Goal: Task Accomplishment & Management: Manage account settings

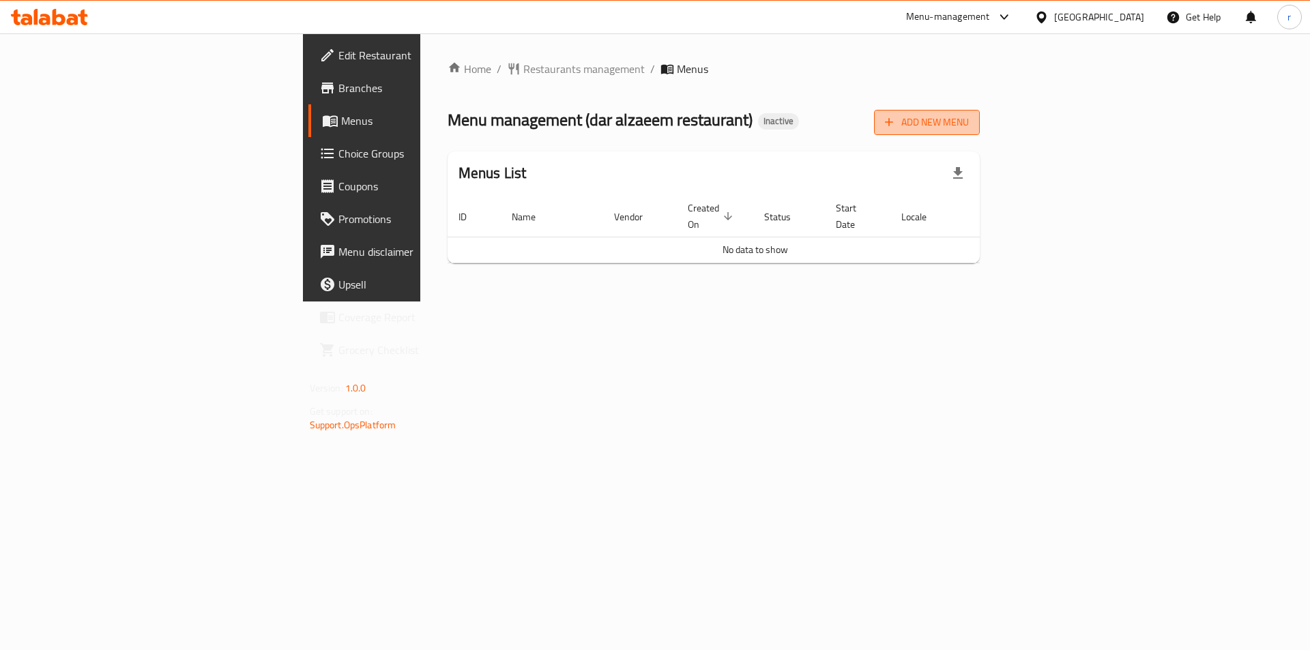
click at [980, 132] on button "Add New Menu" at bounding box center [927, 122] width 106 height 25
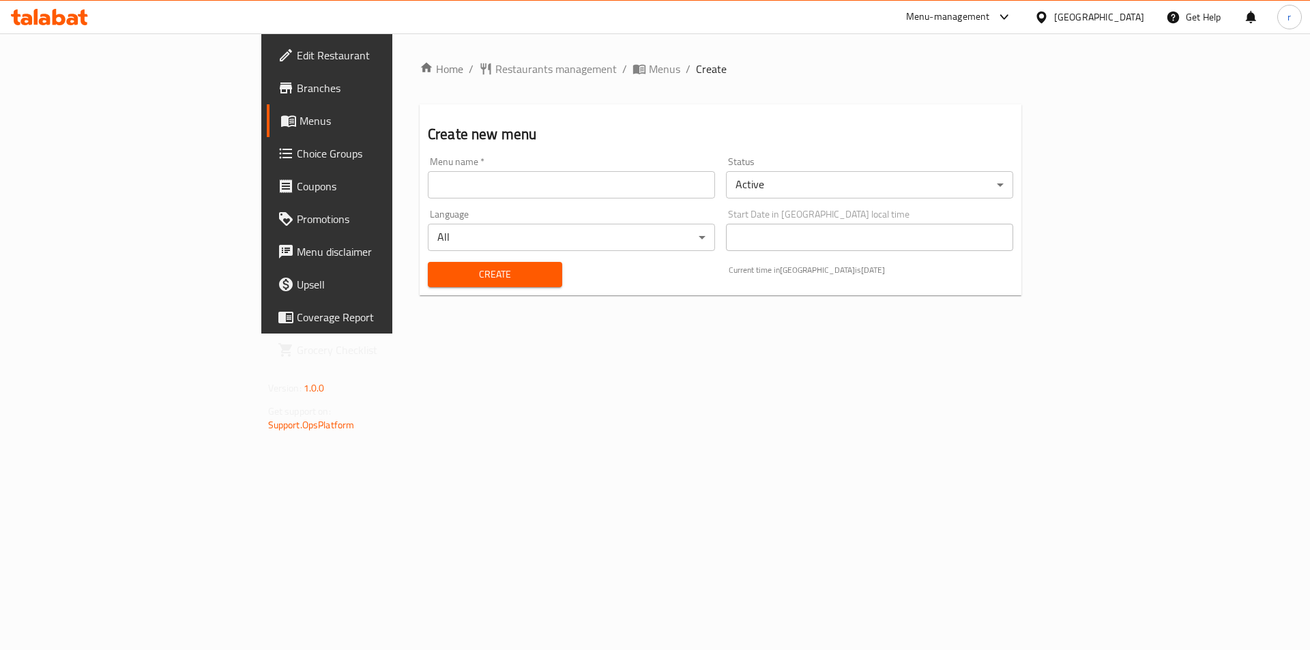
click at [642, 197] on input "text" at bounding box center [571, 184] width 287 height 27
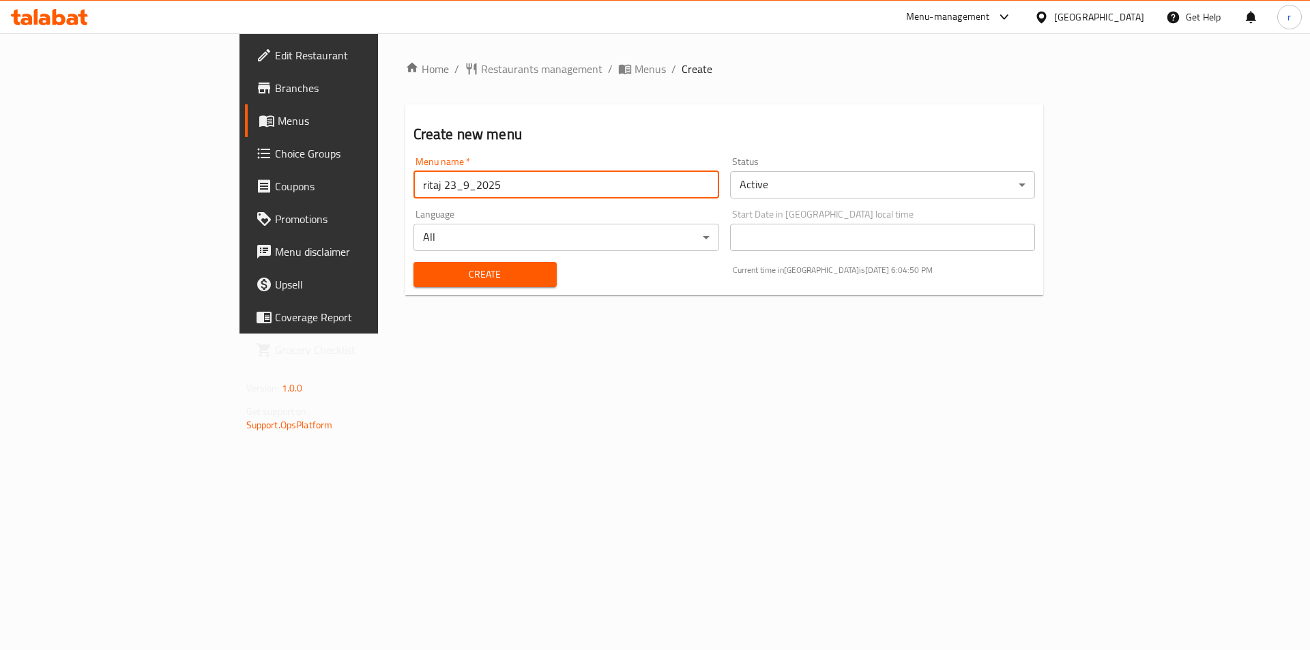
click at [414, 188] on input "ritaj 23_9_2025" at bounding box center [567, 184] width 306 height 27
type input "ritaj 28_9_2025"
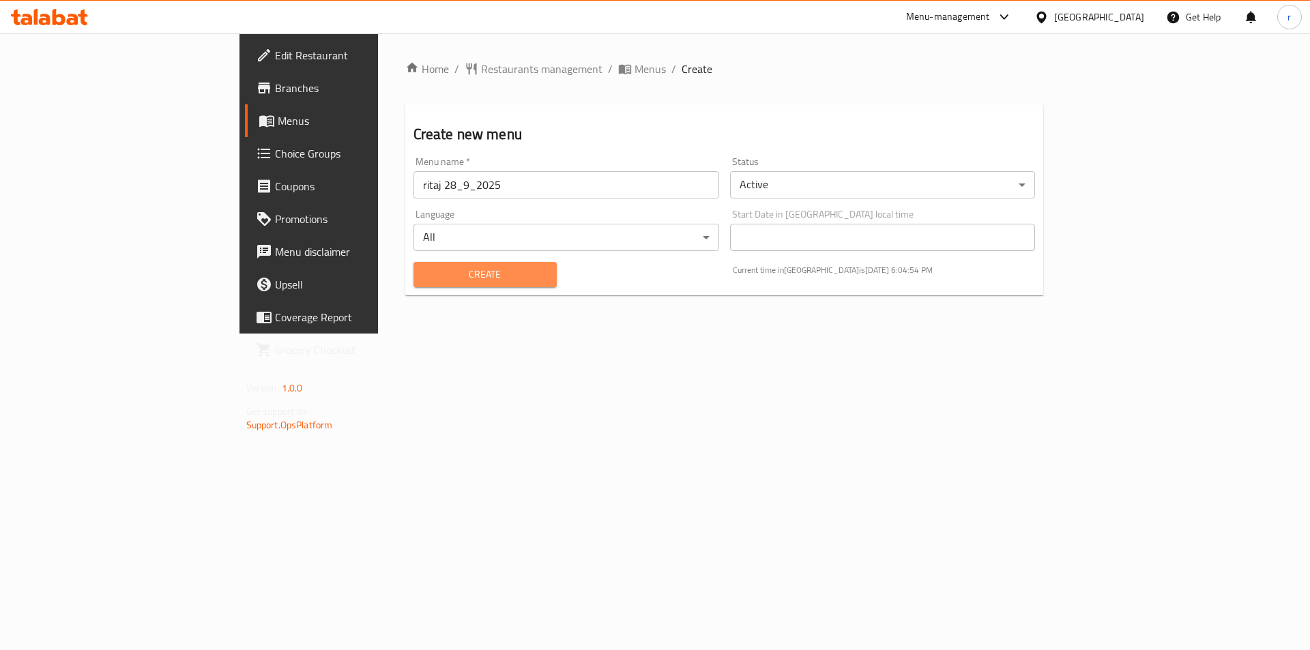
click at [424, 272] on span "Create" at bounding box center [484, 274] width 121 height 17
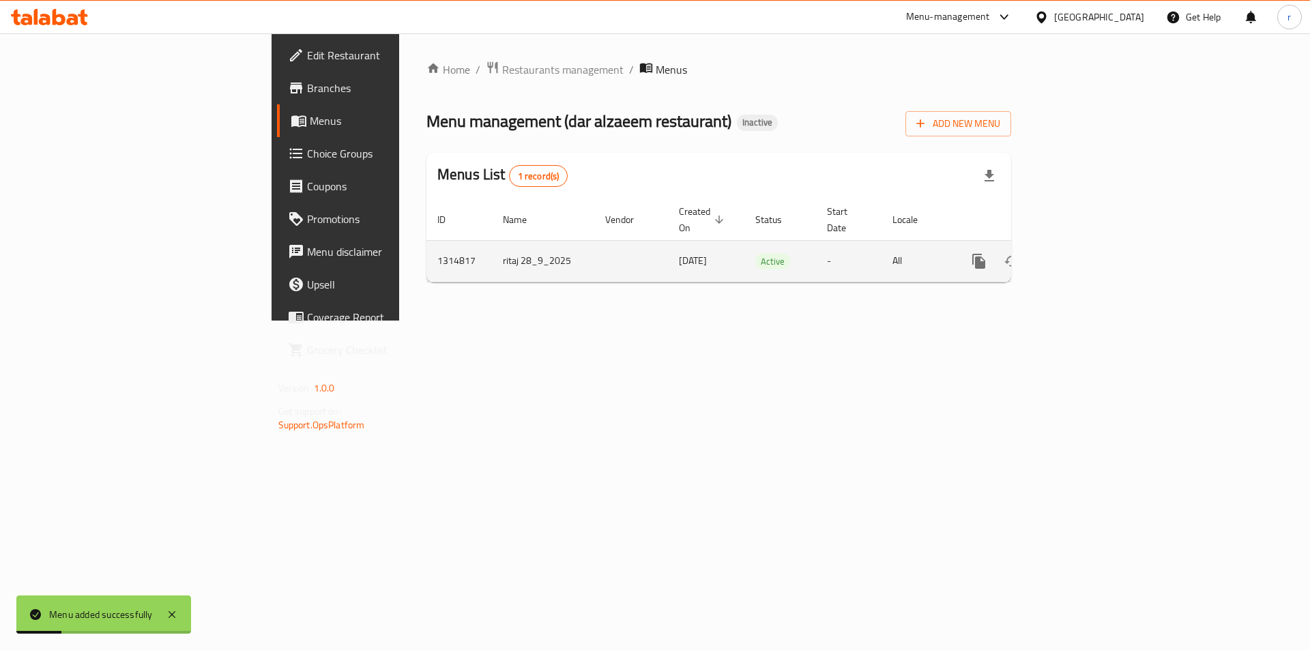
click at [1084, 255] on icon "enhanced table" at bounding box center [1077, 261] width 12 height 12
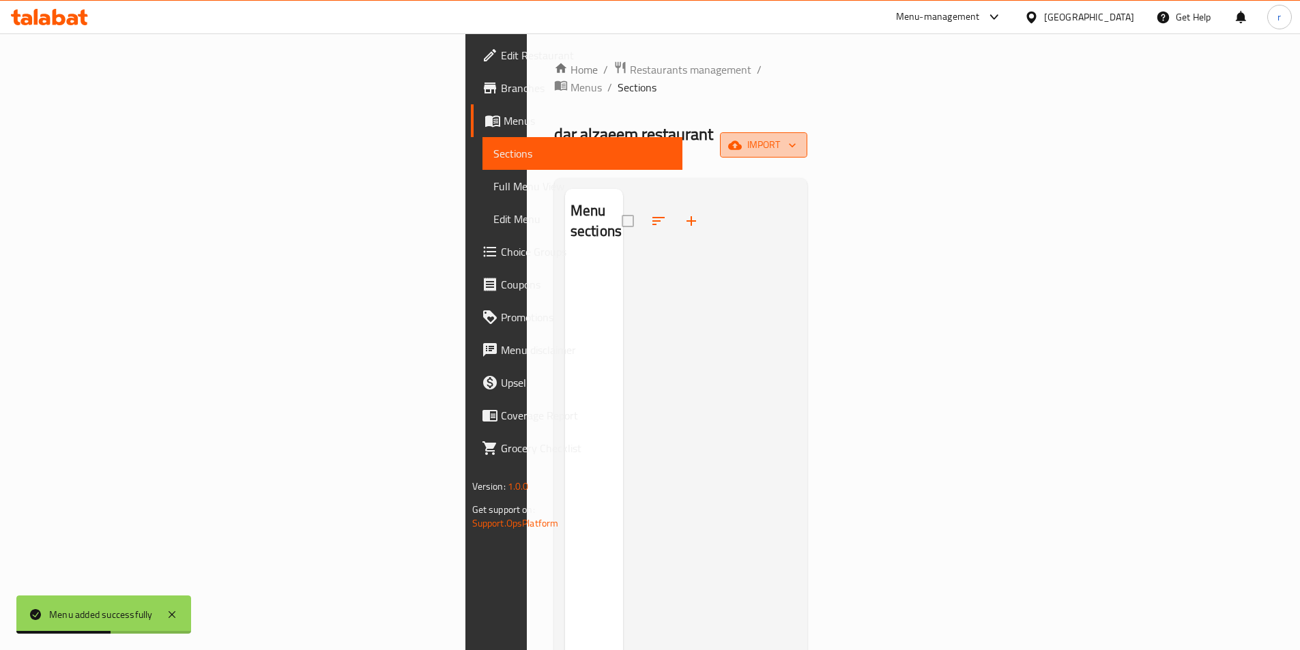
click at [799, 139] on icon "button" at bounding box center [792, 146] width 14 height 14
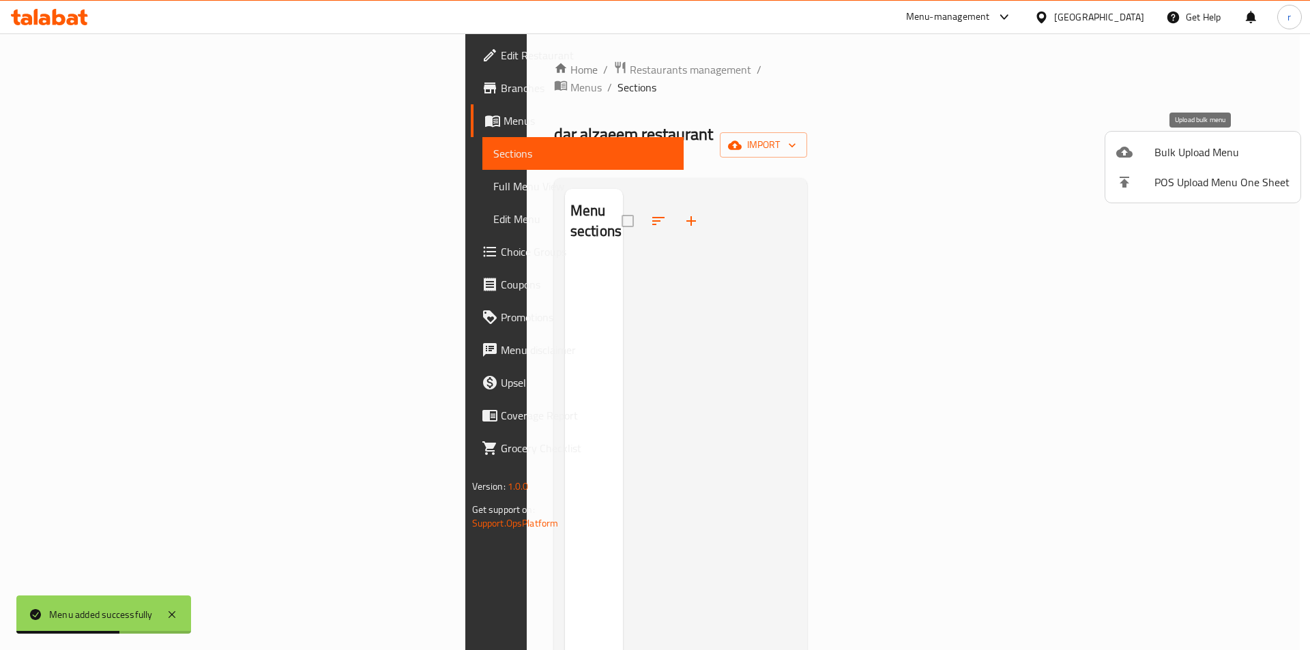
click at [1236, 147] on span "Bulk Upload Menu" at bounding box center [1222, 152] width 135 height 16
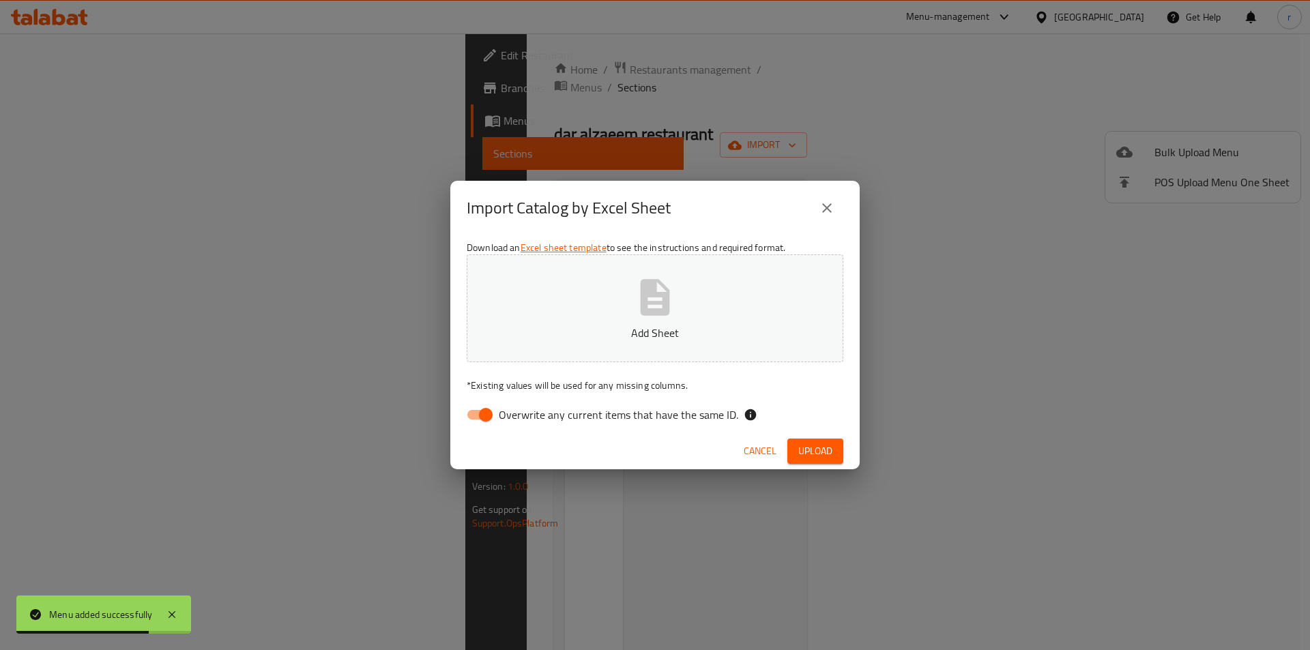
click at [637, 409] on span "Overwrite any current items that have the same ID." at bounding box center [619, 415] width 240 height 16
click at [525, 409] on input "Overwrite any current items that have the same ID." at bounding box center [486, 415] width 78 height 26
checkbox input "false"
click at [650, 351] on button "Add Sheet" at bounding box center [655, 309] width 377 height 108
click at [836, 446] on button "Upload" at bounding box center [816, 451] width 56 height 25
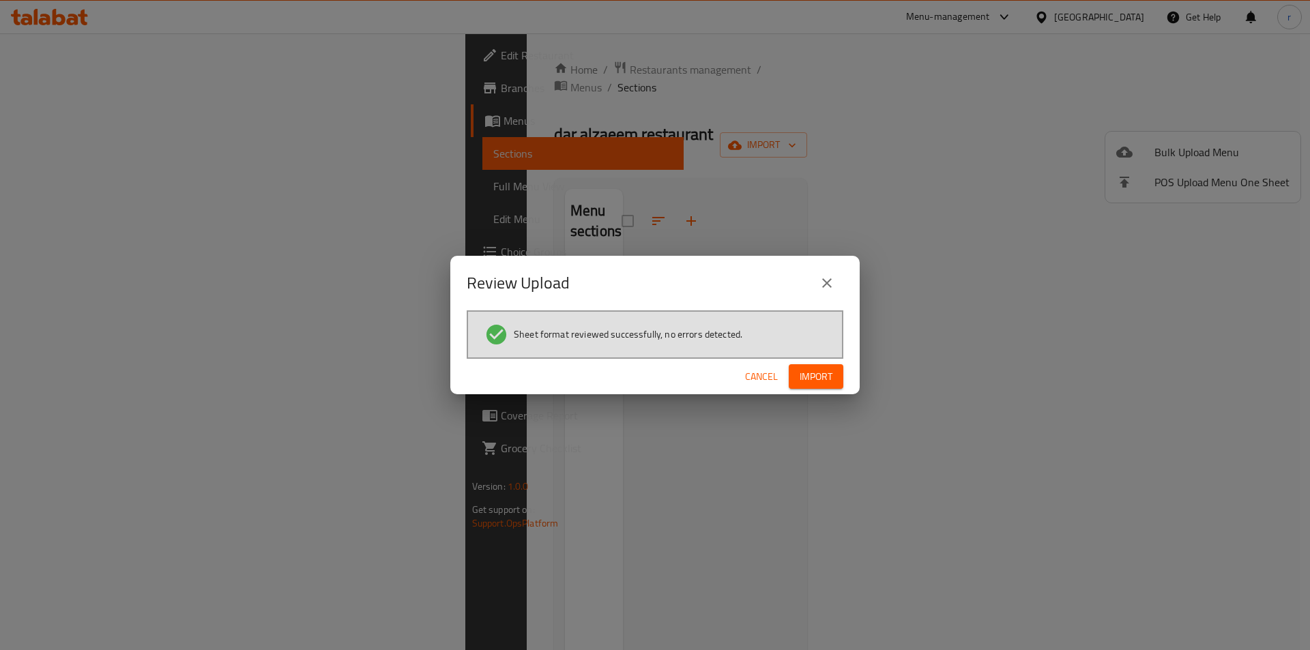
click at [802, 375] on span "Import" at bounding box center [816, 377] width 33 height 17
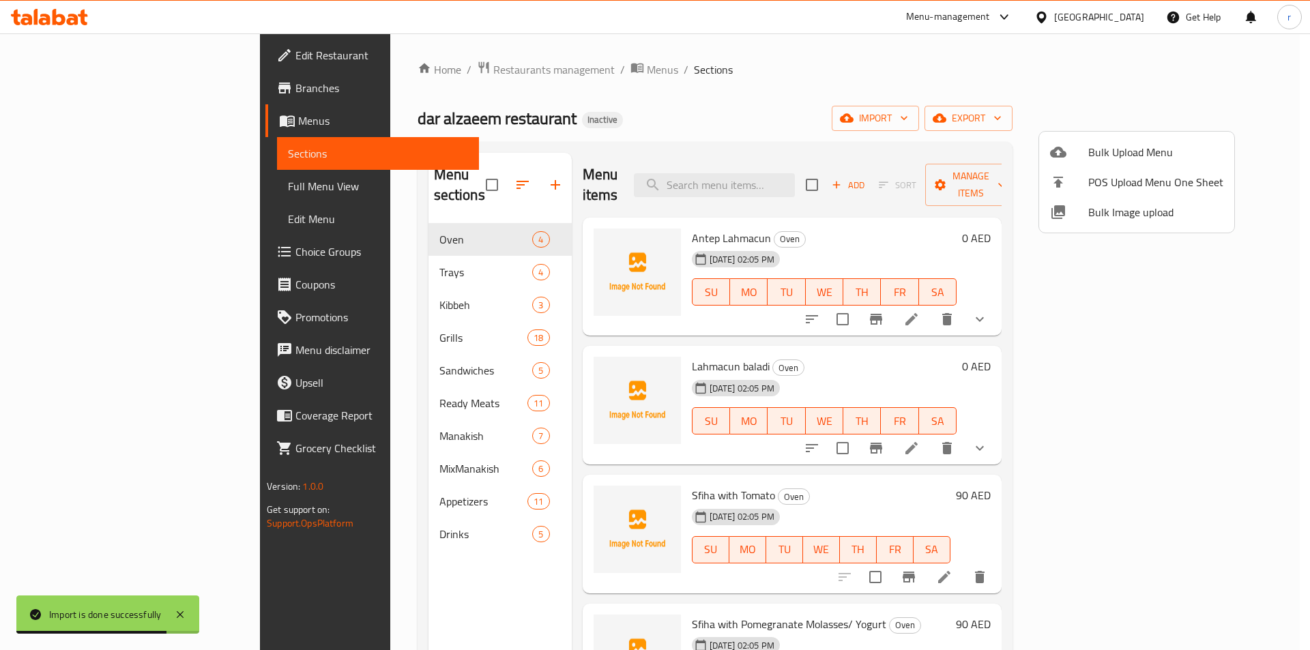
click at [161, 188] on div at bounding box center [655, 325] width 1310 height 650
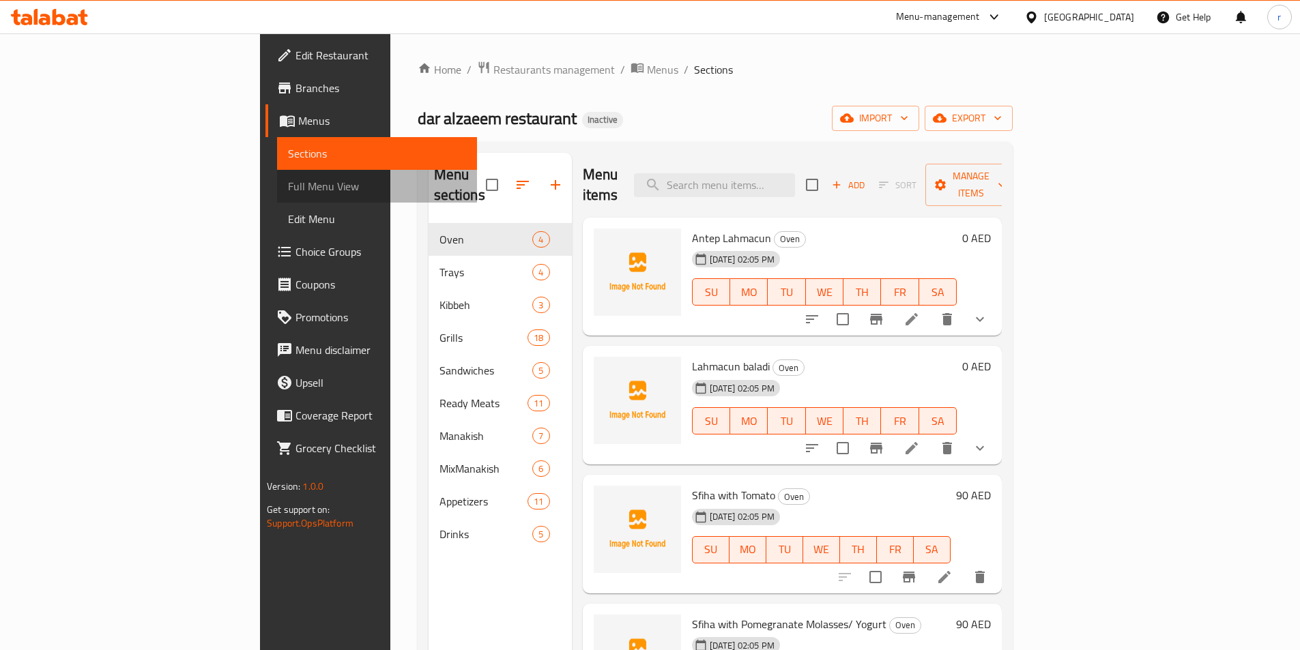
click at [288, 188] on span "Full Menu View" at bounding box center [377, 186] width 178 height 16
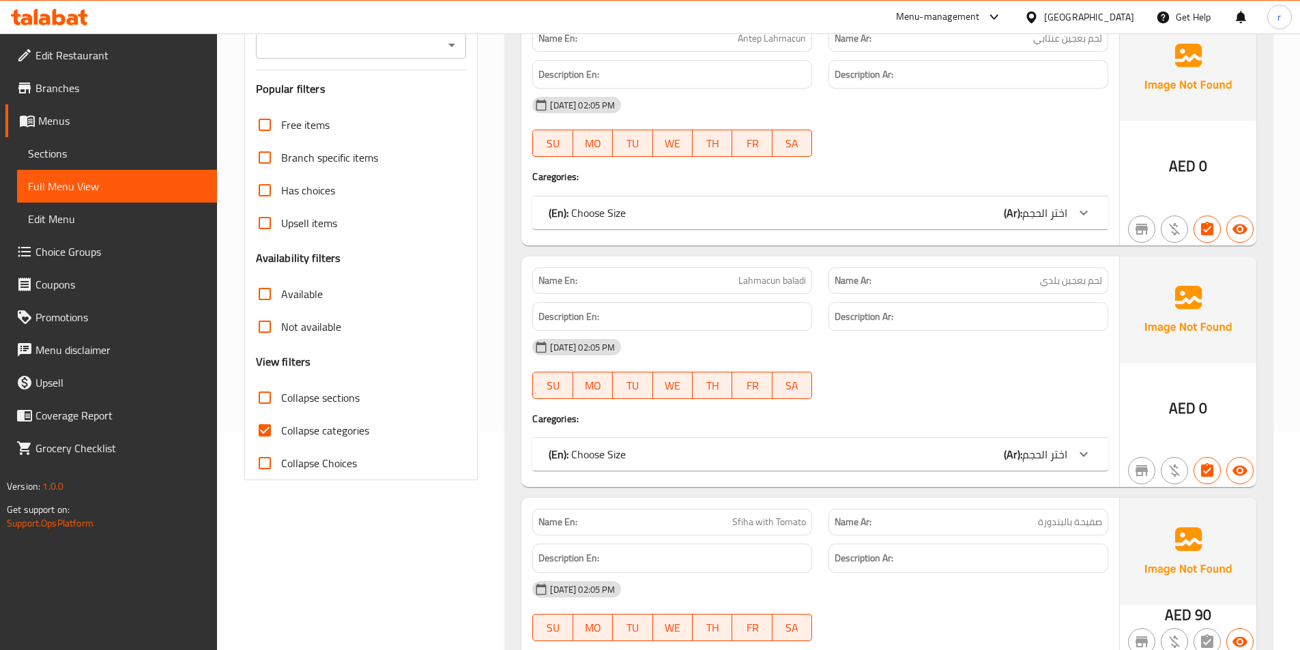
scroll to position [273, 0]
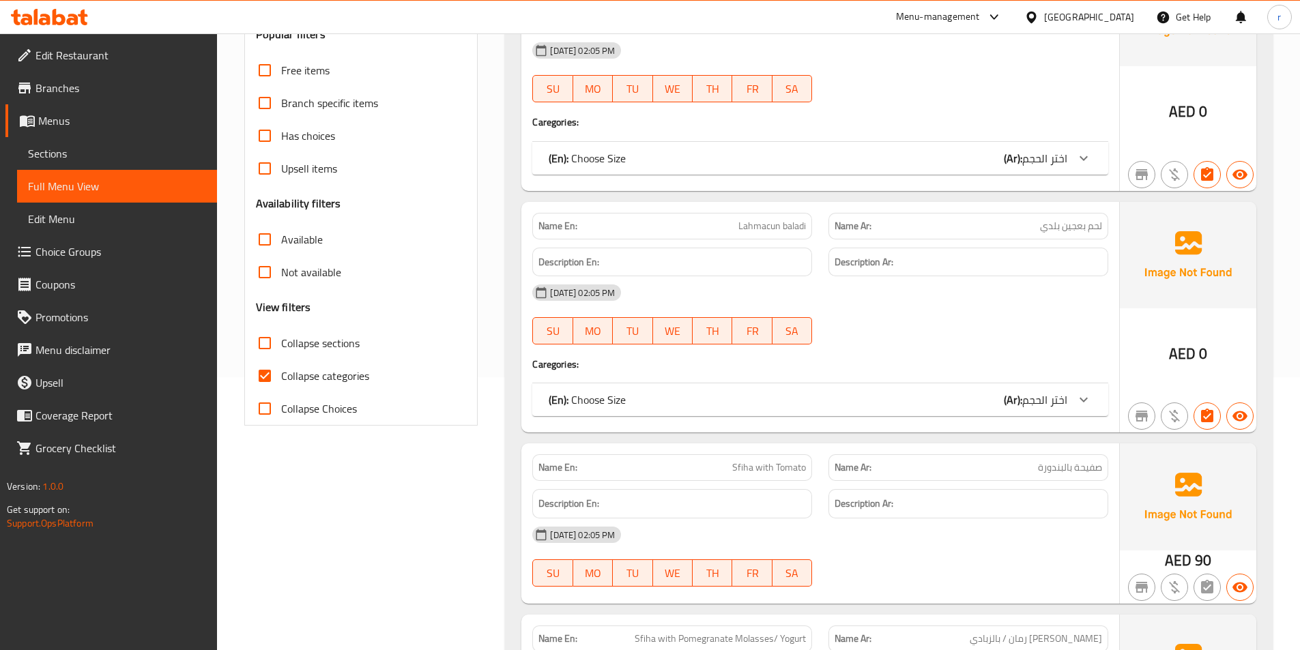
click at [332, 381] on span "Collapse categories" at bounding box center [325, 376] width 88 height 16
click at [281, 381] on input "Collapse categories" at bounding box center [264, 376] width 33 height 33
checkbox input "false"
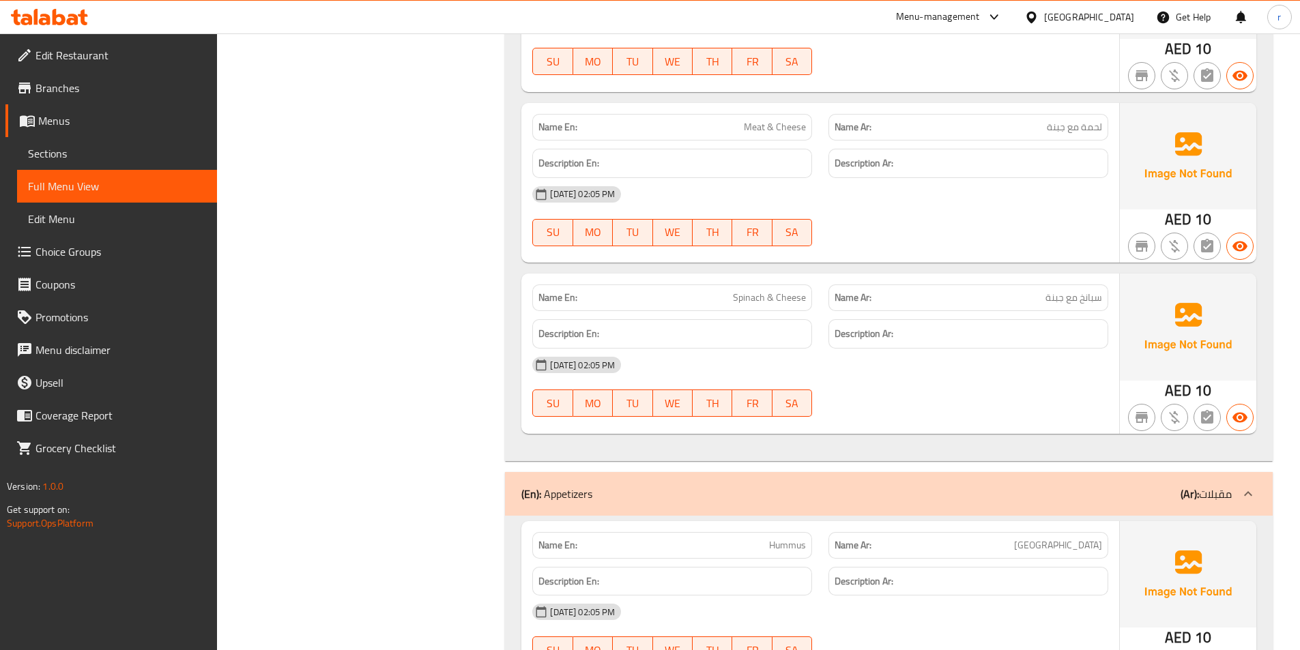
scroll to position [17129, 0]
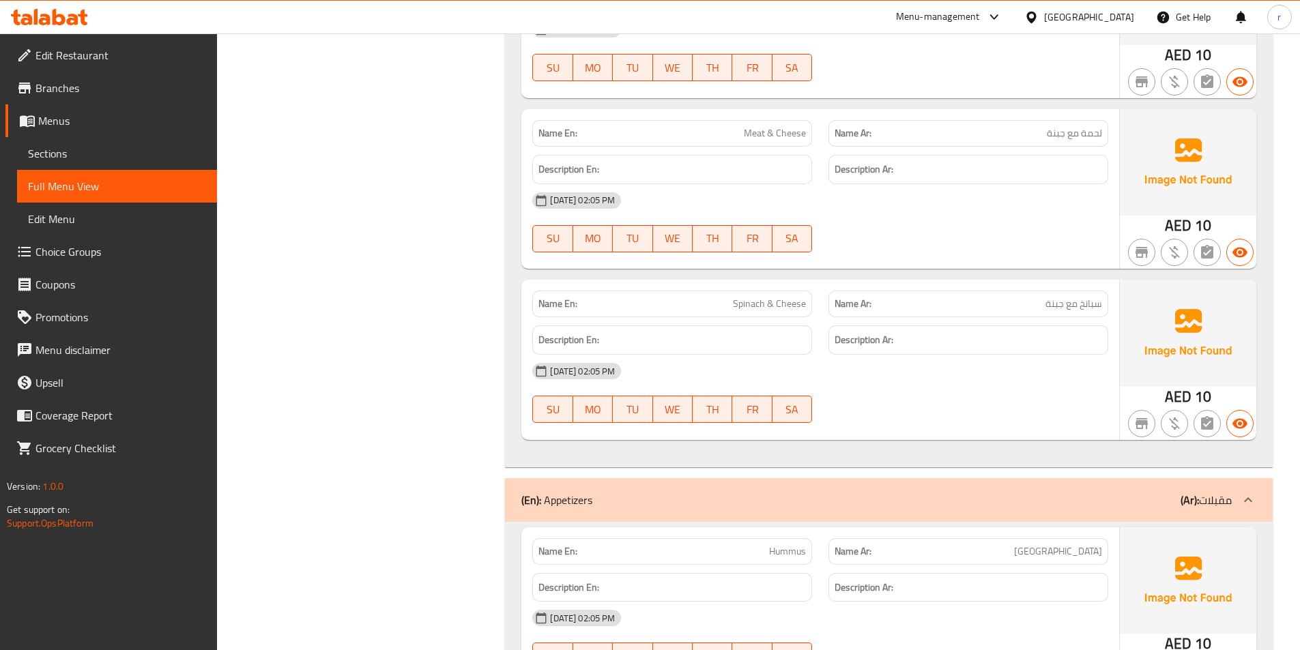
click at [113, 156] on span "Sections" at bounding box center [117, 153] width 178 height 16
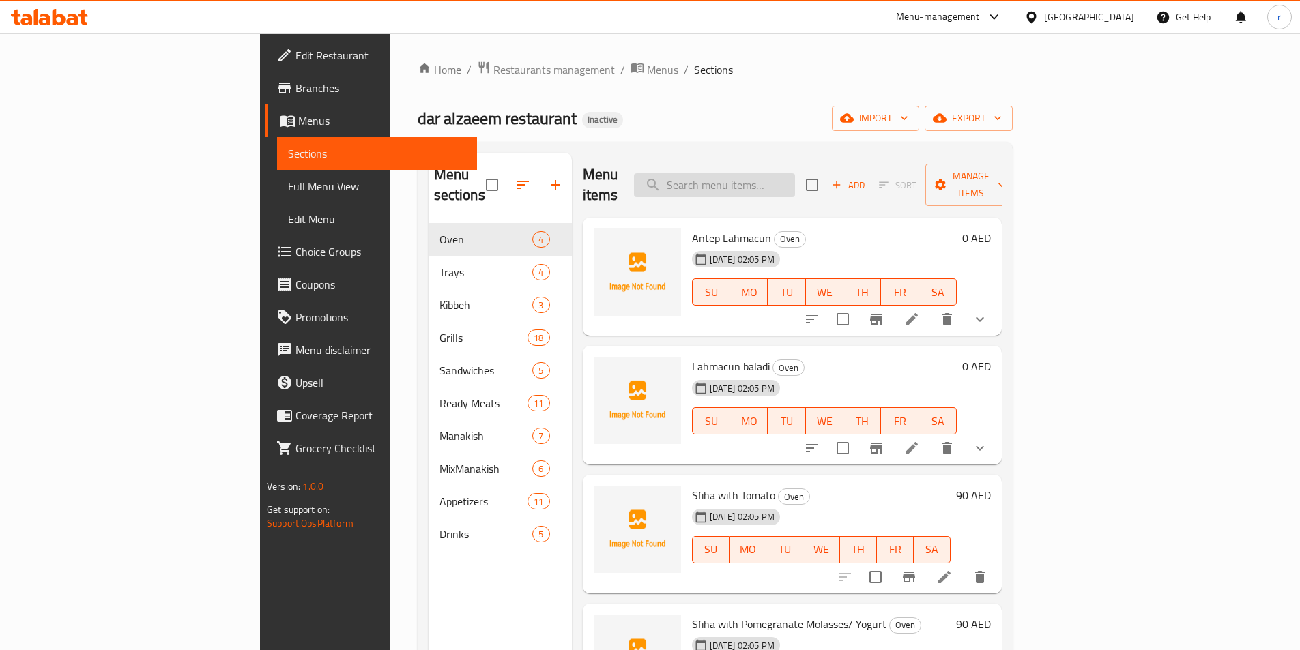
click at [773, 173] on input "search" at bounding box center [714, 185] width 161 height 24
paste input "Kebab (all varieties)"
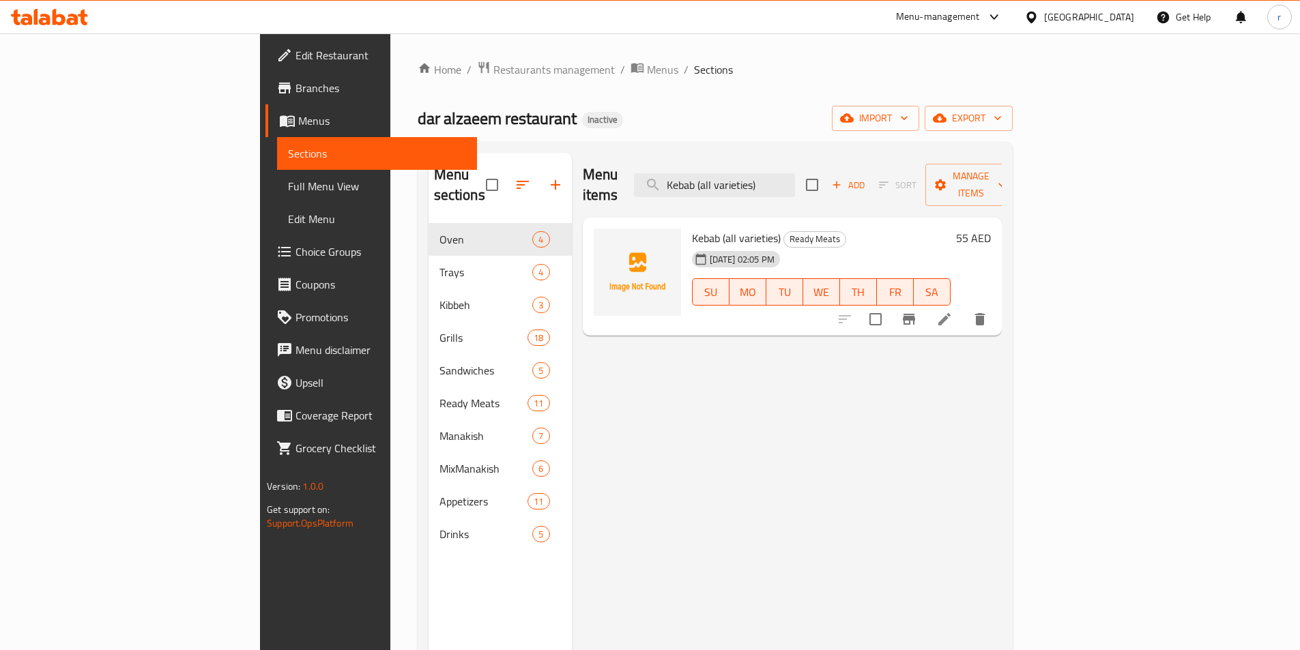
type input "Kebab (all varieties)"
click at [985, 313] on icon "delete" at bounding box center [980, 319] width 10 height 12
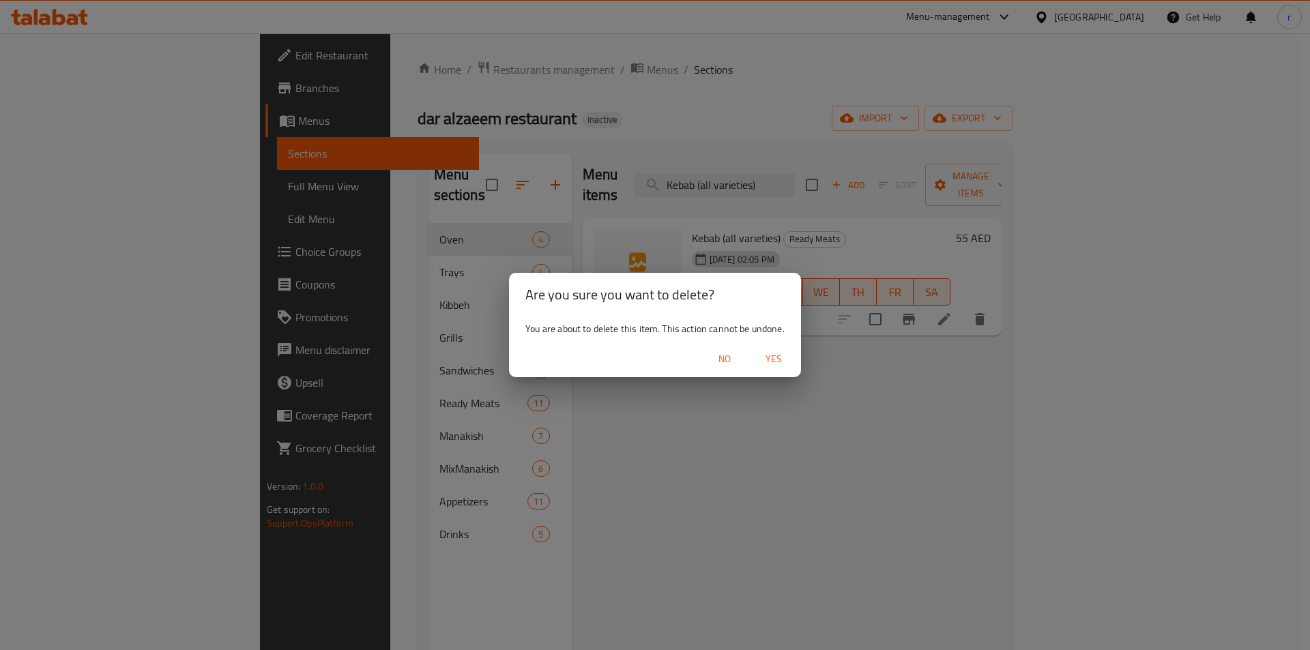
click at [790, 351] on span "Yes" at bounding box center [773, 359] width 33 height 17
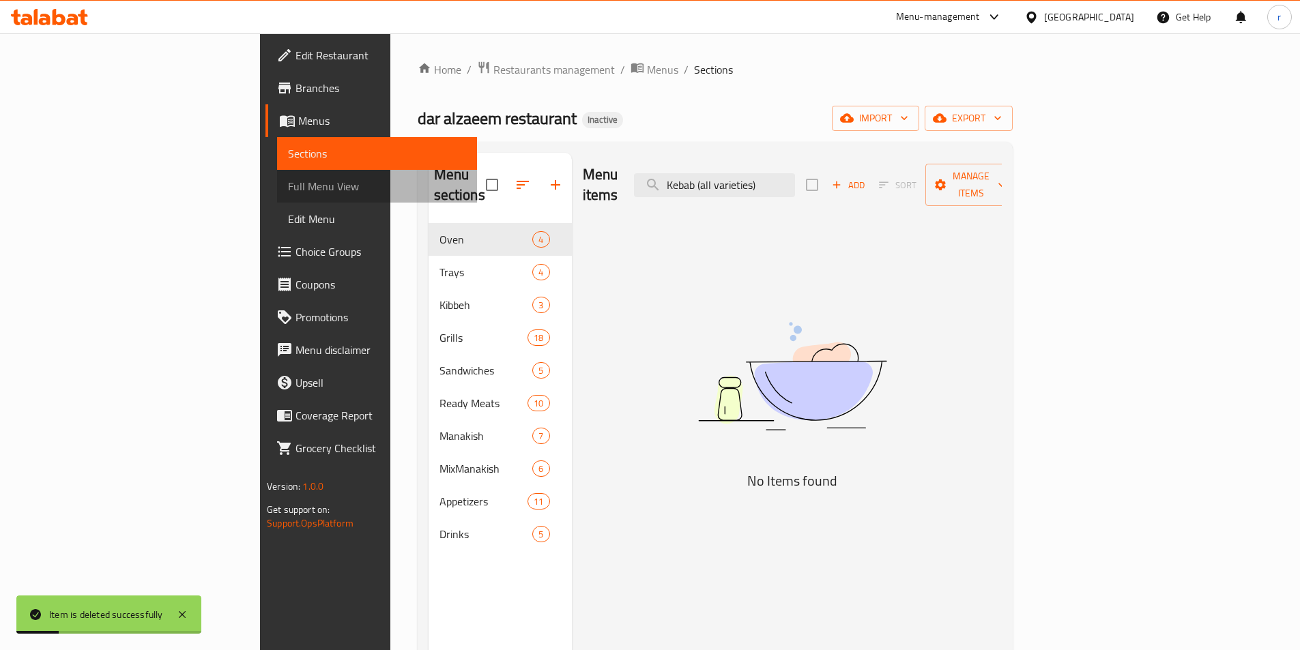
click at [277, 176] on link "Full Menu View" at bounding box center [377, 186] width 200 height 33
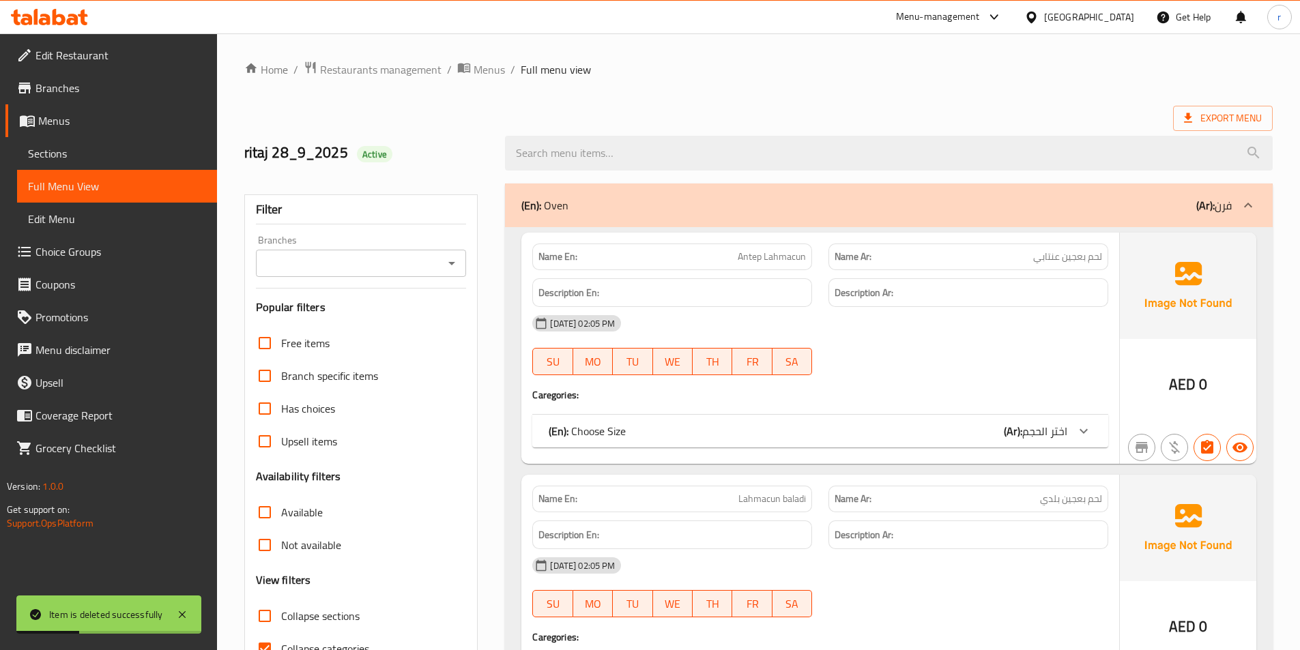
scroll to position [136, 0]
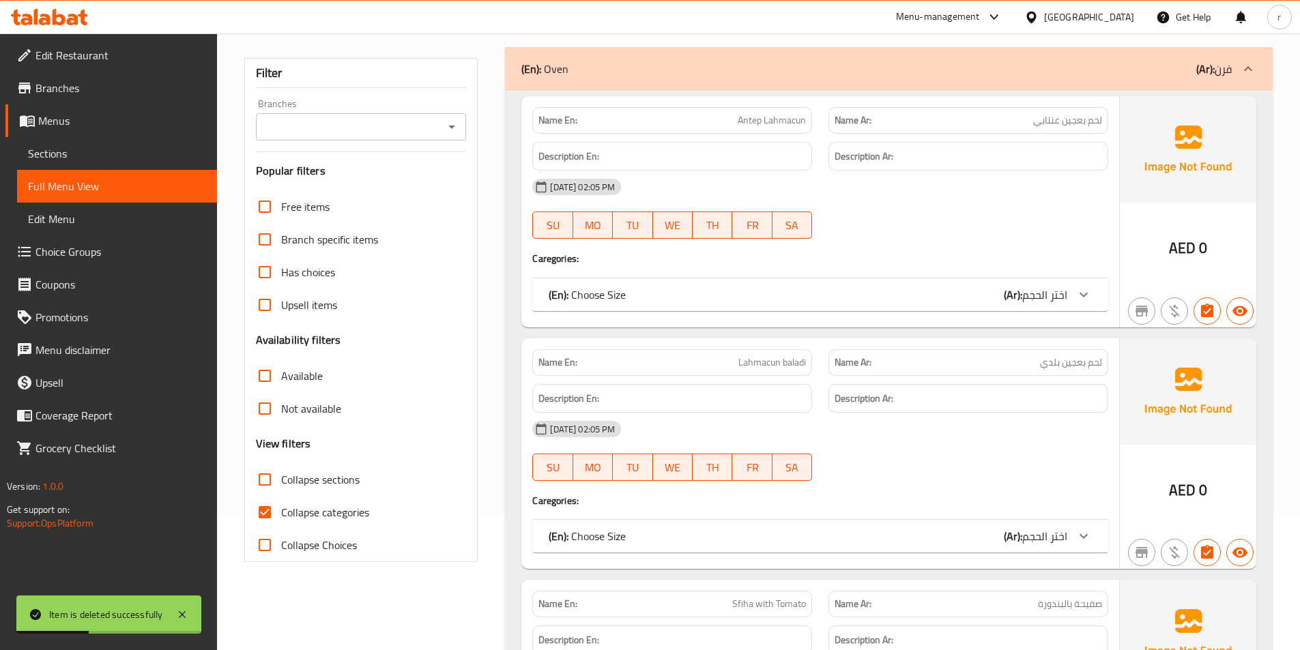
click at [287, 506] on span "Collapse categories" at bounding box center [325, 512] width 88 height 16
click at [281, 506] on input "Collapse categories" at bounding box center [264, 512] width 33 height 33
checkbox input "false"
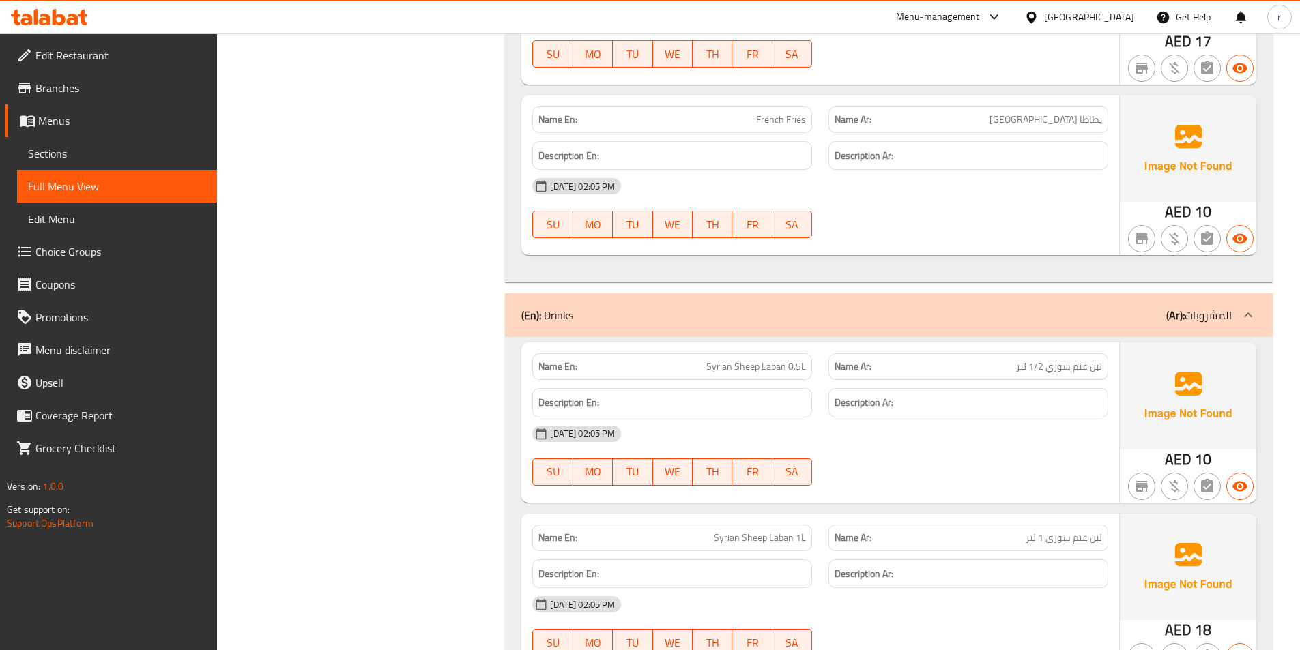
scroll to position [19075, 0]
